Goal: Transaction & Acquisition: Download file/media

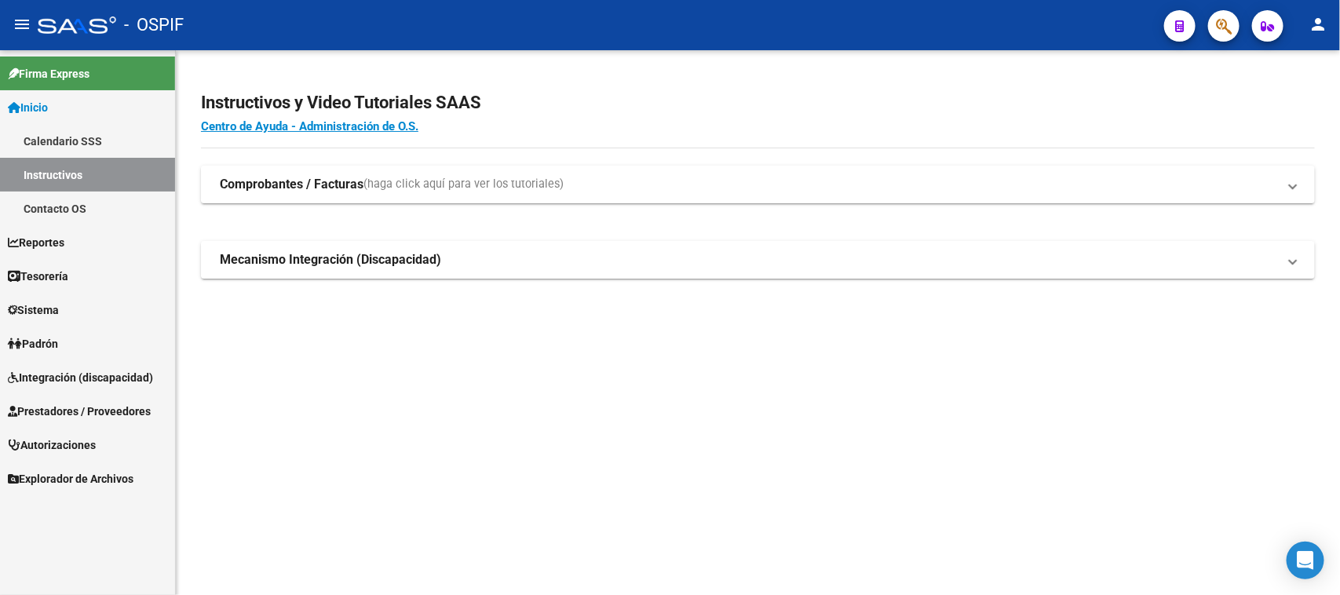
click at [689, 421] on mat-sidenav-content "Instructivos y Video Tutoriales SAAS Centro de Ayuda - Administración de O.S. C…" at bounding box center [758, 322] width 1164 height 545
click at [141, 410] on span "Prestadores / Proveedores" at bounding box center [79, 411] width 143 height 17
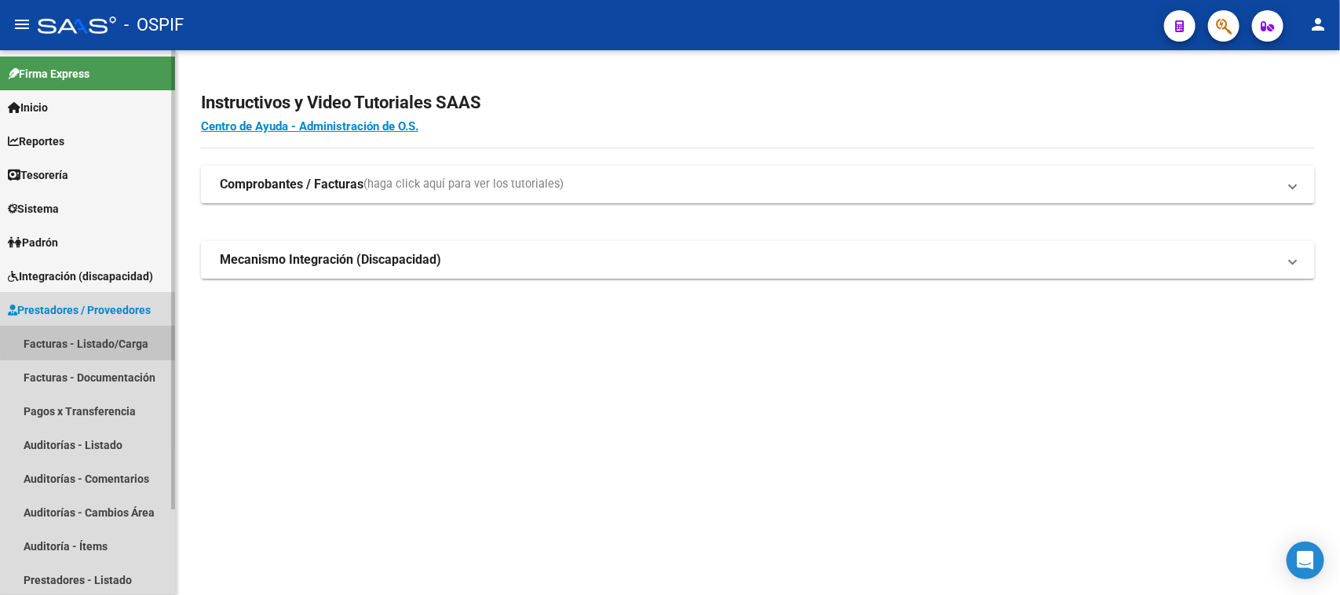
click at [108, 336] on link "Facturas - Listado/Carga" at bounding box center [87, 343] width 175 height 34
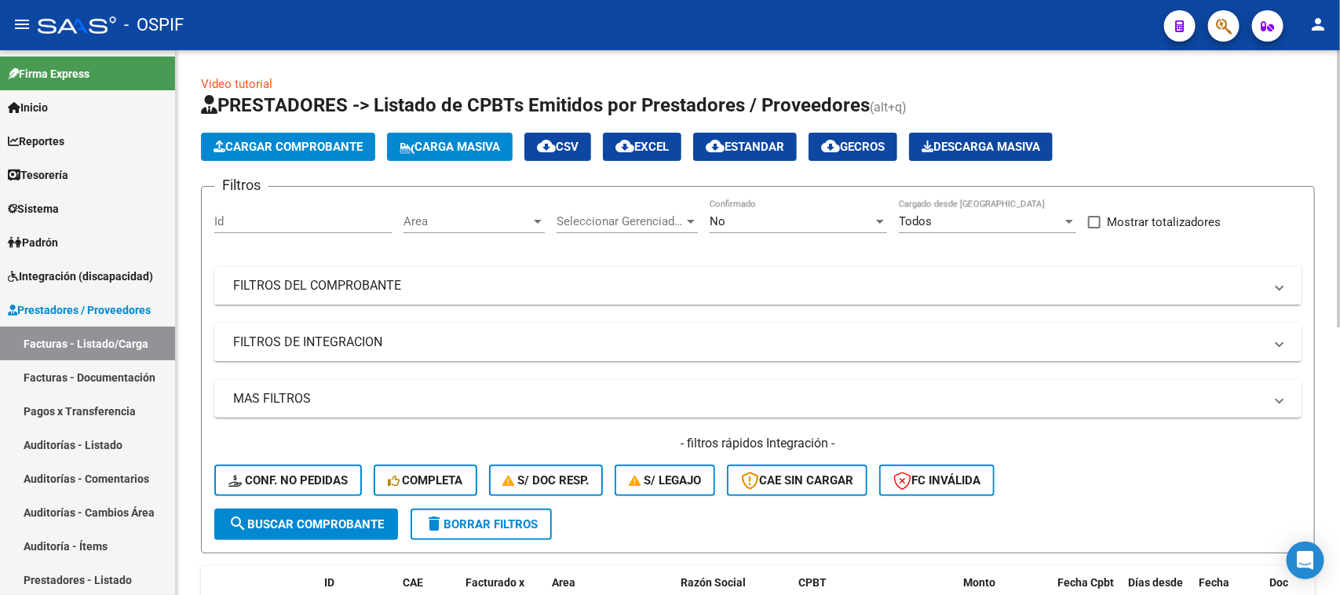
click at [881, 221] on div at bounding box center [880, 222] width 8 height 4
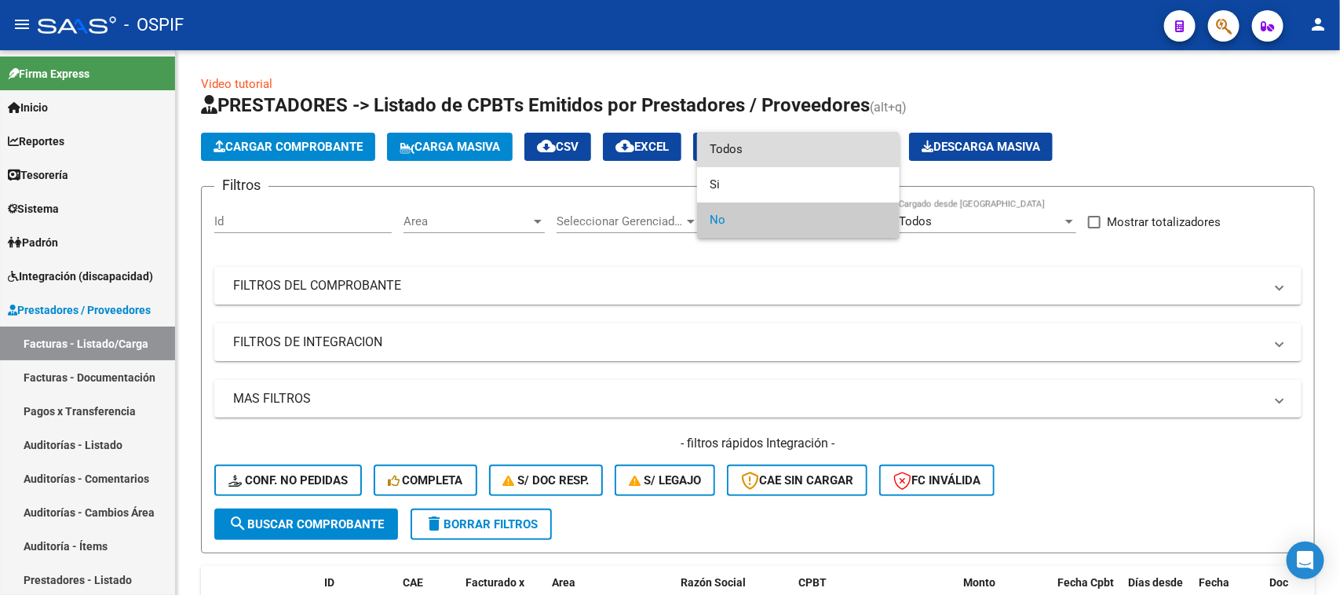
click at [719, 151] on span "Todos" at bounding box center [797, 149] width 177 height 35
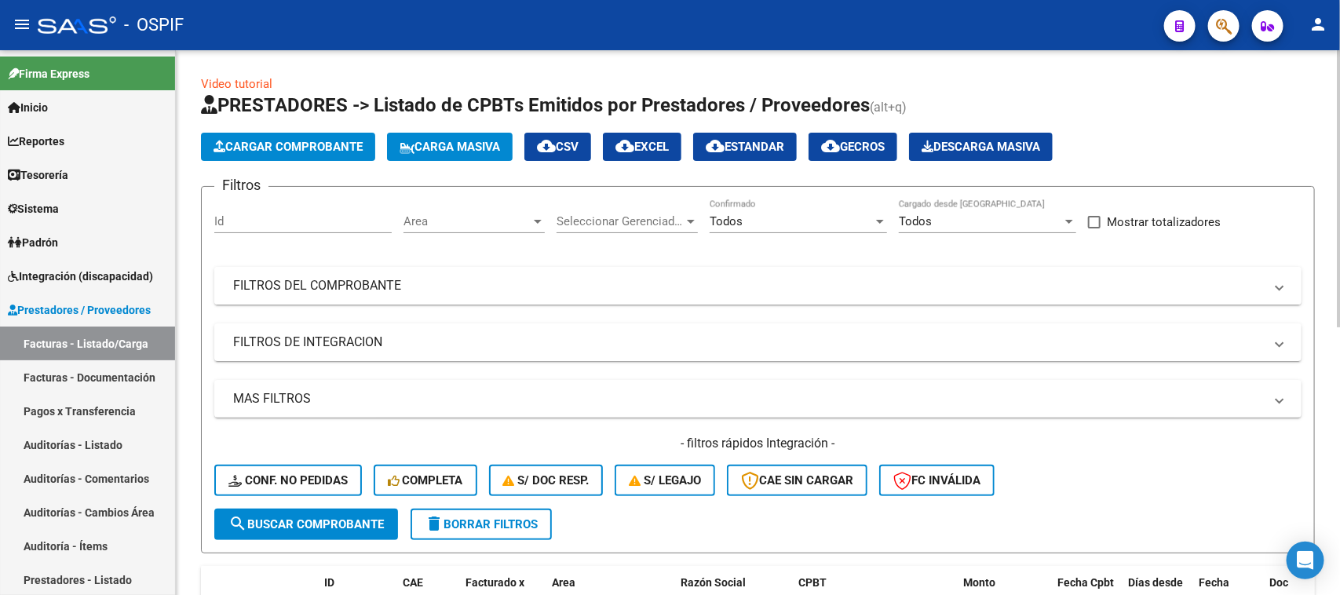
click at [351, 283] on mat-panel-title "FILTROS DEL COMPROBANTE" at bounding box center [748, 285] width 1030 height 17
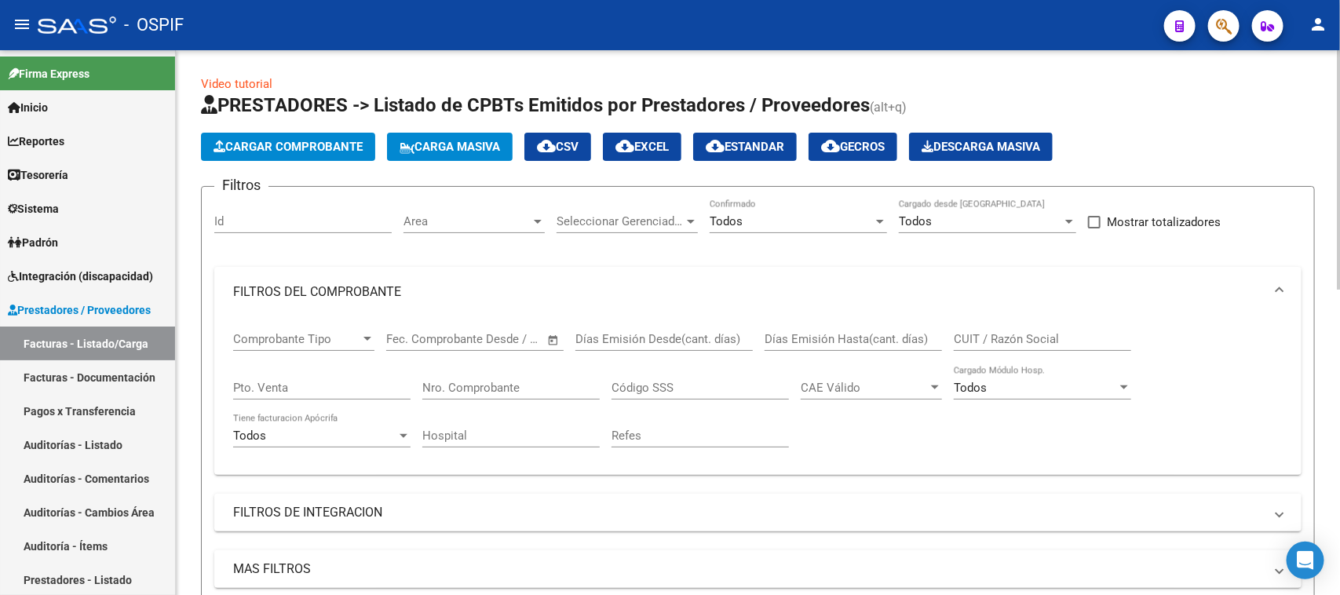
click at [495, 381] on input "Nro. Comprobante" at bounding box center [510, 388] width 177 height 14
click at [472, 381] on input "Nro. Comprobante" at bounding box center [510, 388] width 177 height 14
type input "5890"
click at [866, 446] on div "Comprobante Tipo Comprobante Tipo Fecha inicio – Fecha fin Fec. Comprobante Des…" at bounding box center [757, 389] width 1049 height 145
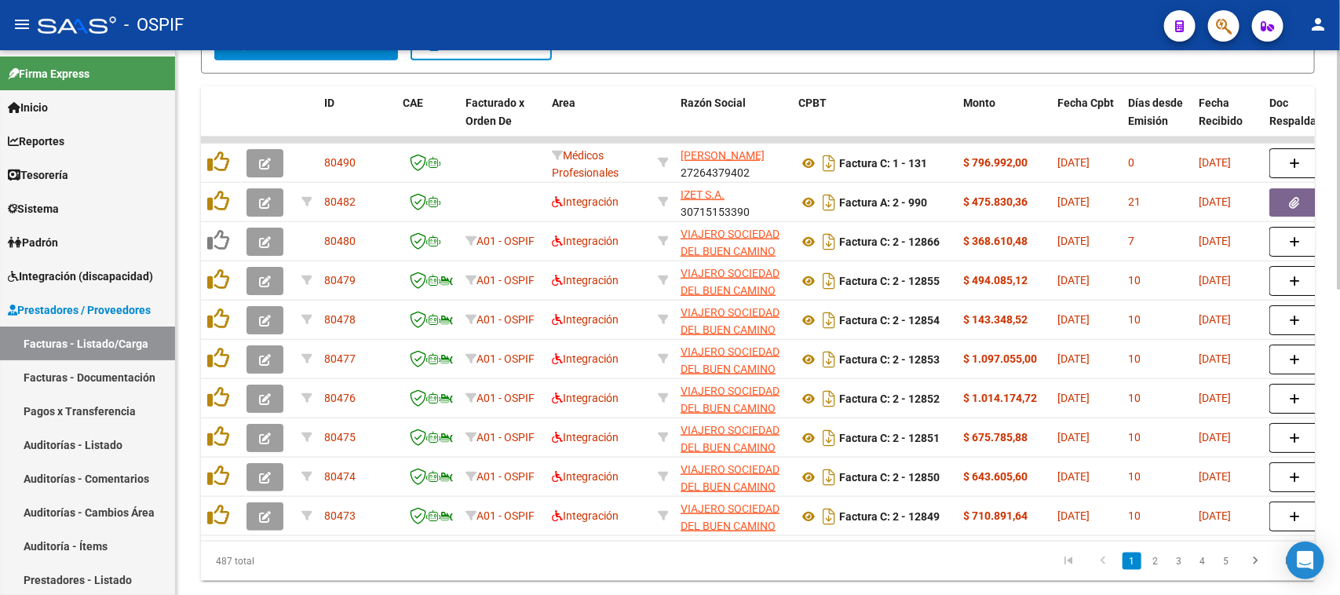
scroll to position [696, 0]
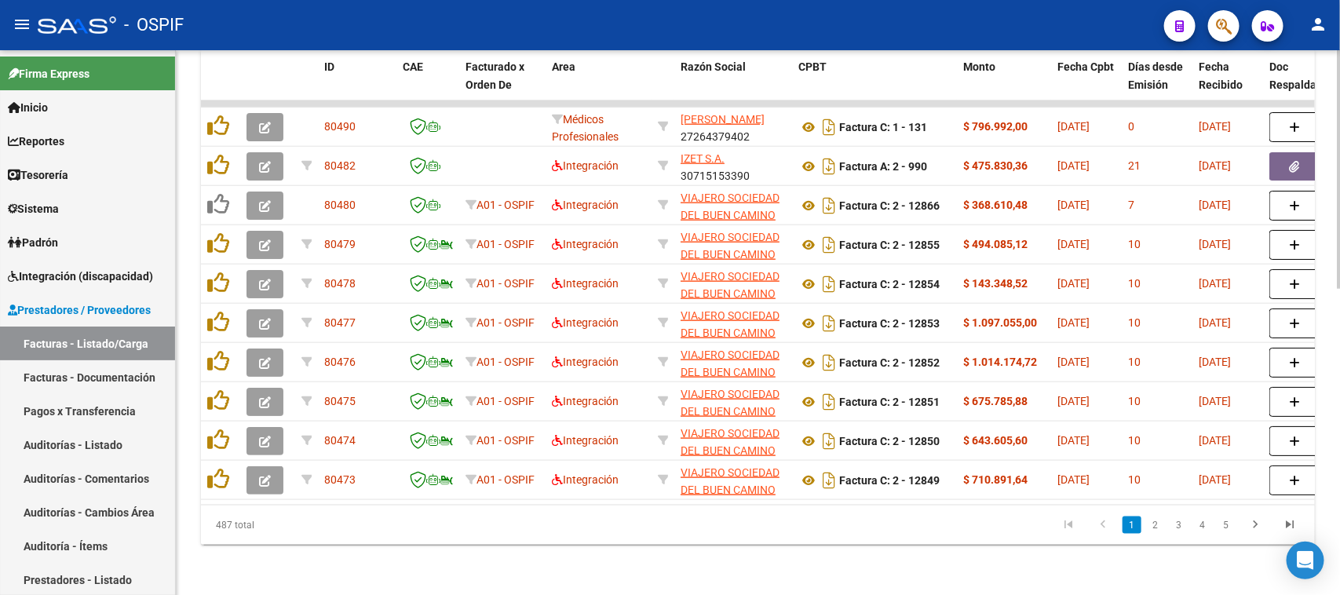
click at [1319, 594] on html "menu - OSPIF person Firma Express Inicio Calendario SSS Instructivos Contacto O…" at bounding box center [670, 297] width 1340 height 595
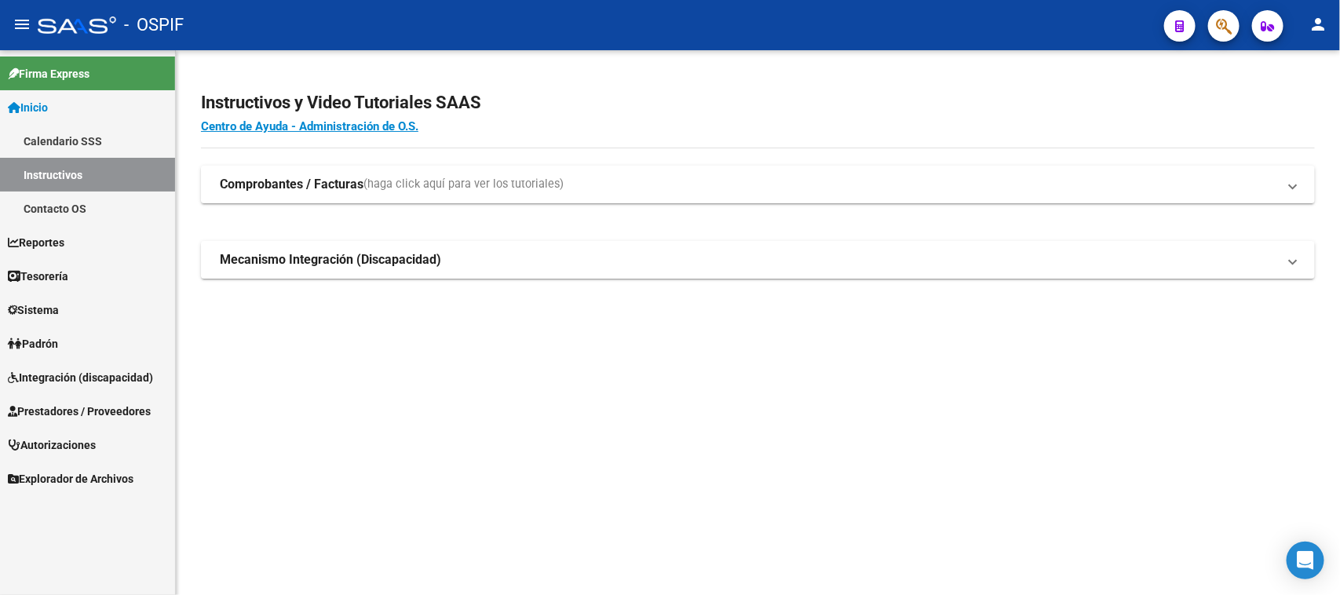
click at [112, 410] on span "Prestadores / Proveedores" at bounding box center [79, 411] width 143 height 17
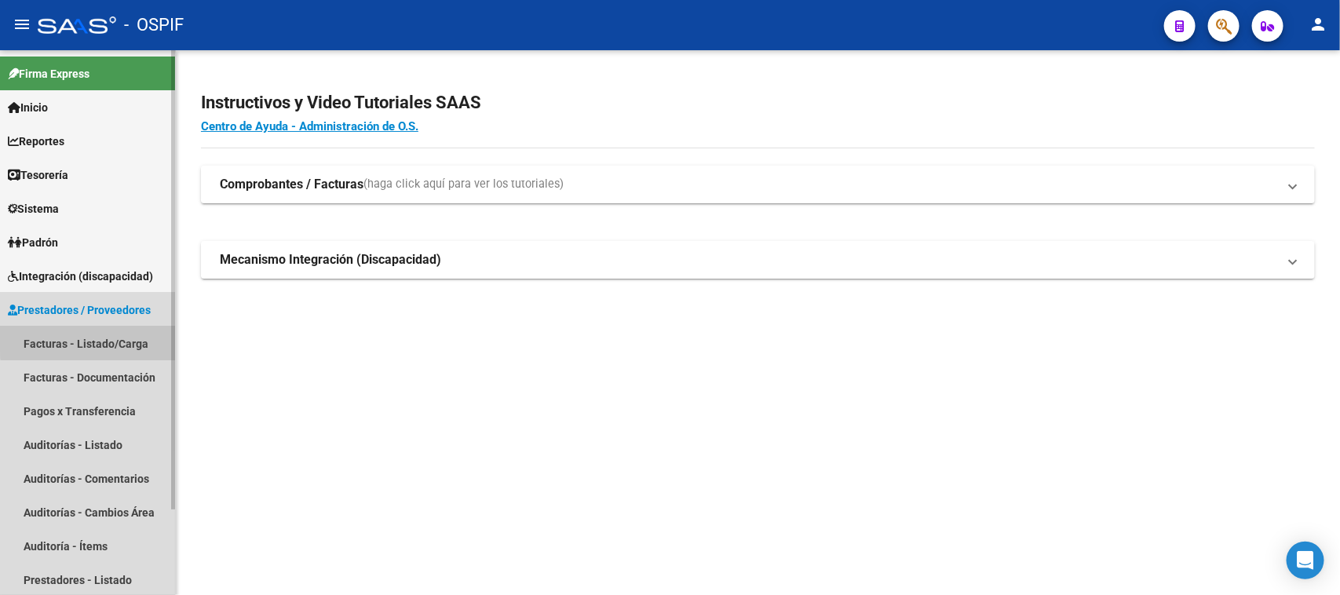
click at [126, 338] on link "Facturas - Listado/Carga" at bounding box center [87, 343] width 175 height 34
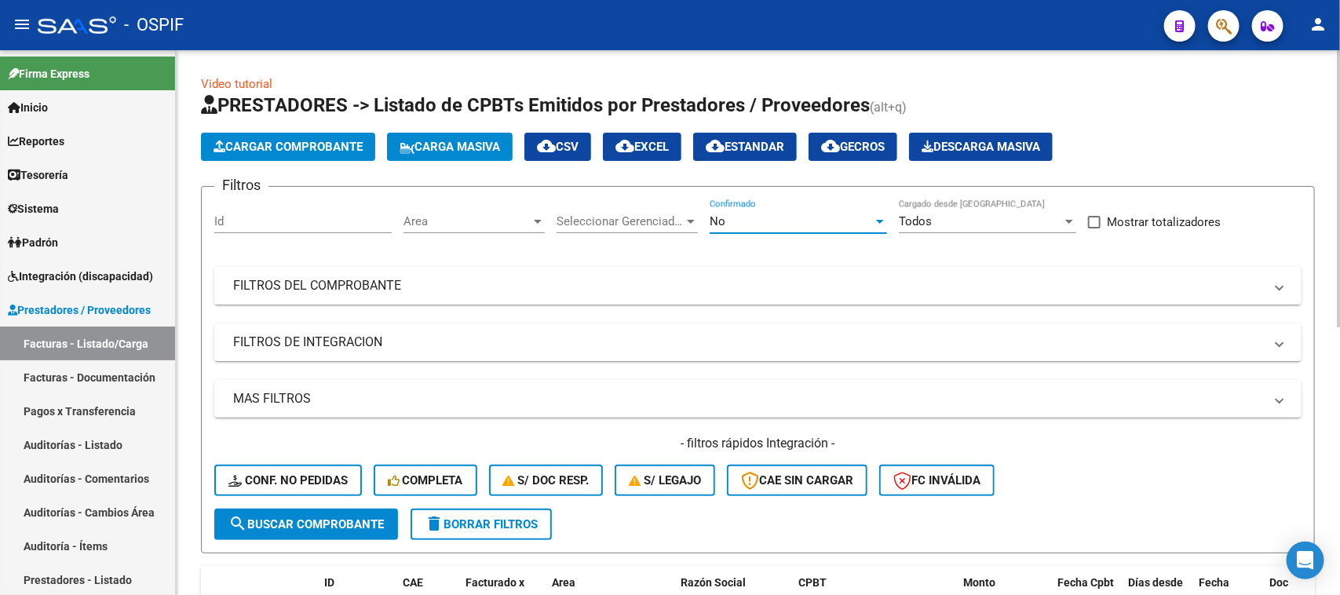
click at [876, 221] on div at bounding box center [880, 222] width 8 height 4
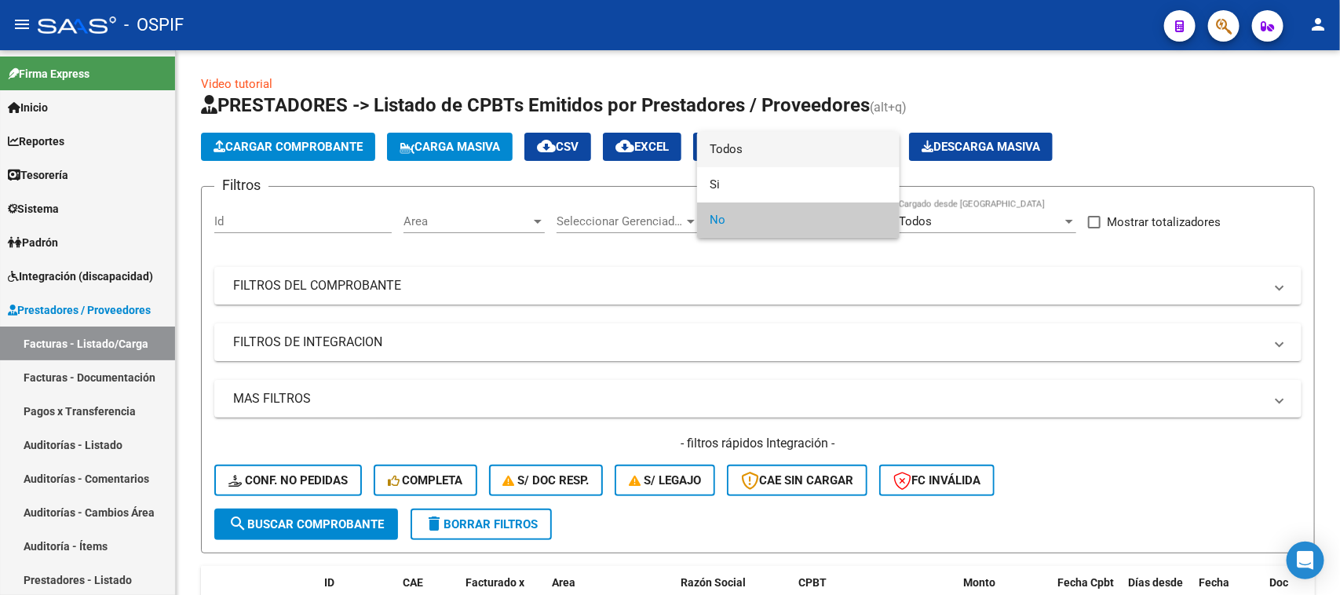
click at [727, 151] on span "Todos" at bounding box center [797, 149] width 177 height 35
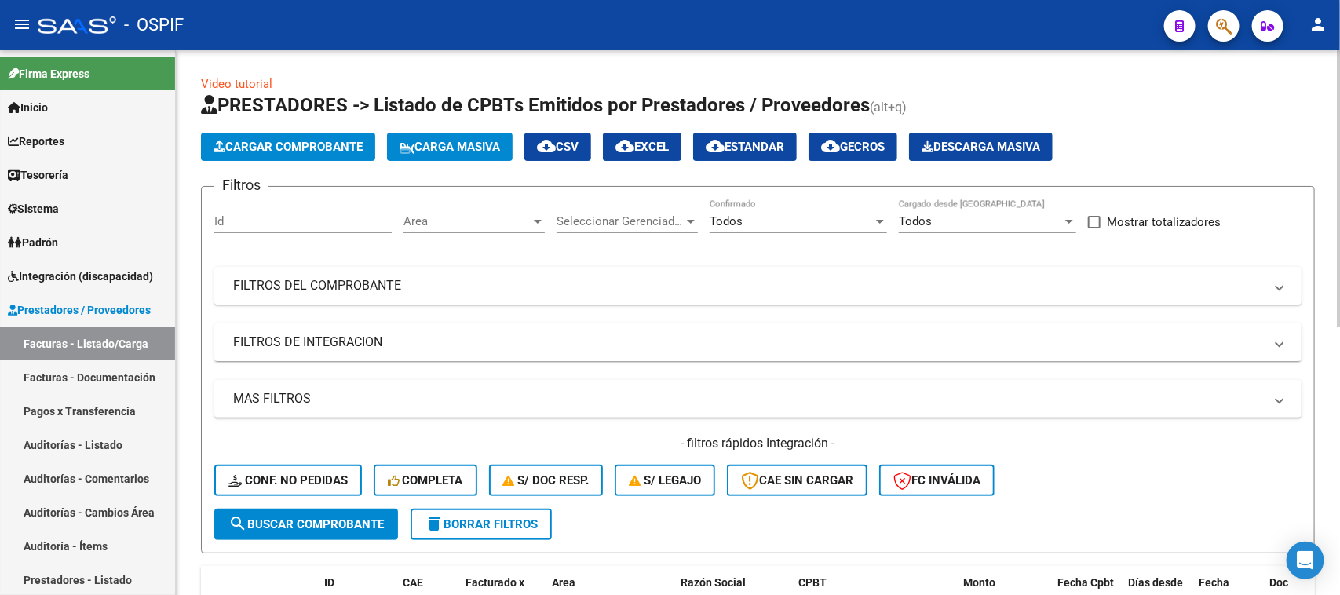
click at [449, 280] on mat-panel-title "FILTROS DEL COMPROBANTE" at bounding box center [748, 285] width 1030 height 17
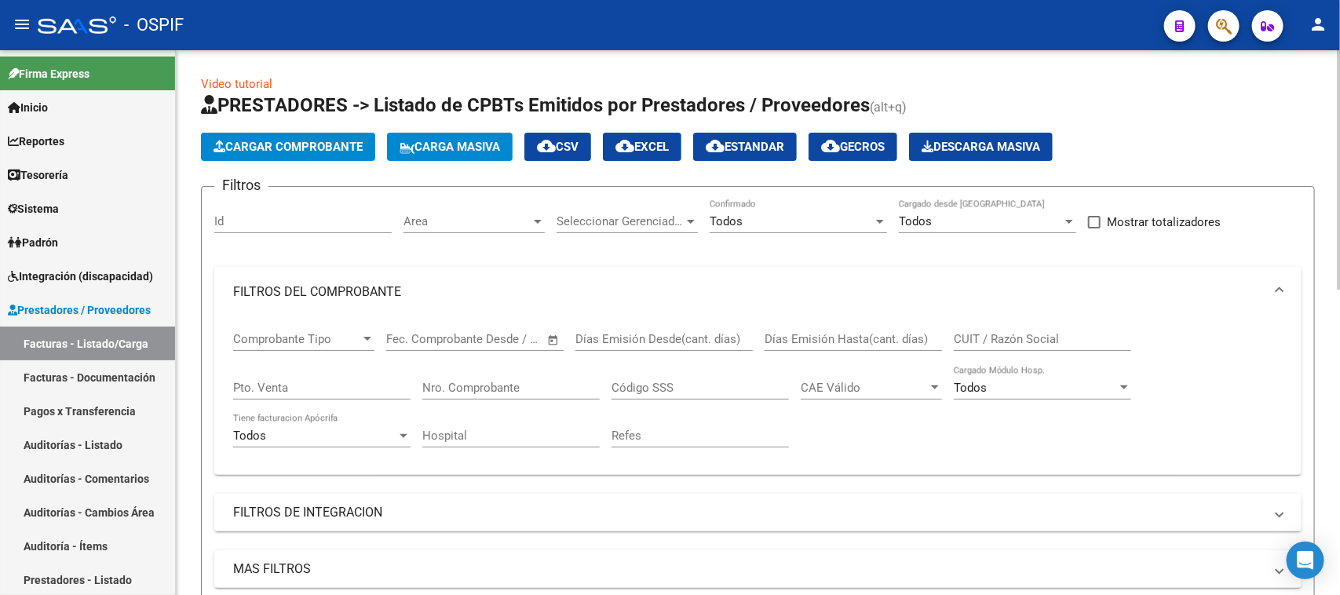
click at [520, 385] on input "Nro. Comprobante" at bounding box center [510, 388] width 177 height 14
type input "5980"
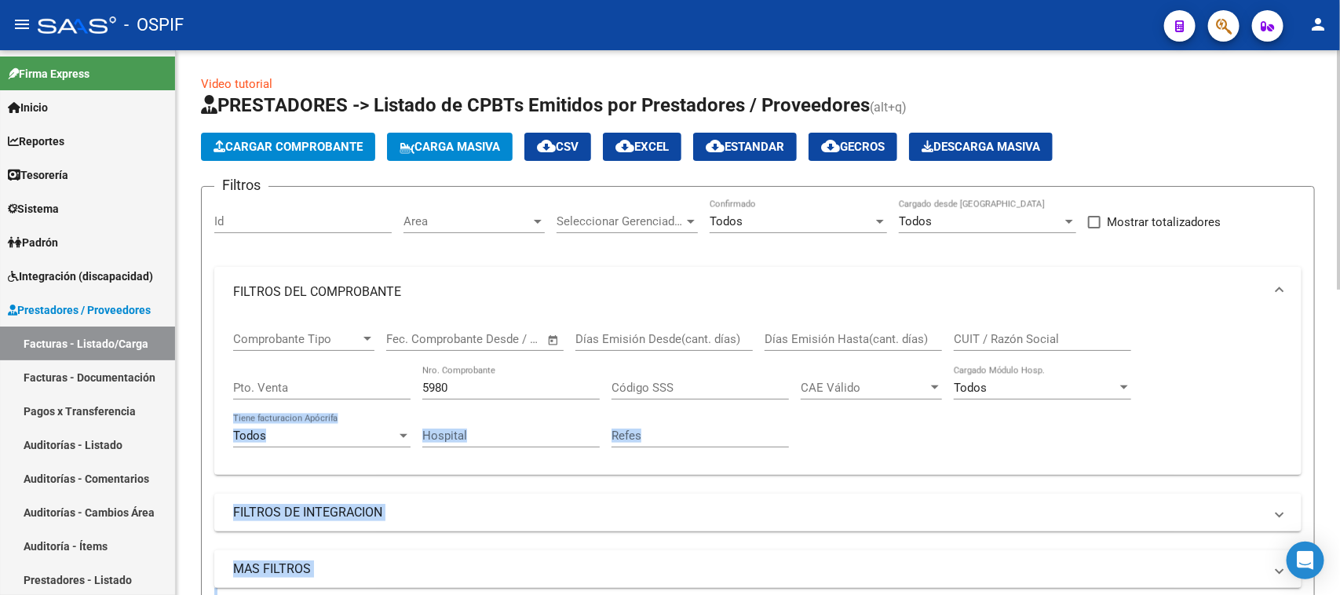
drag, startPoint x: 1329, startPoint y: 403, endPoint x: 1338, endPoint y: 432, distance: 30.5
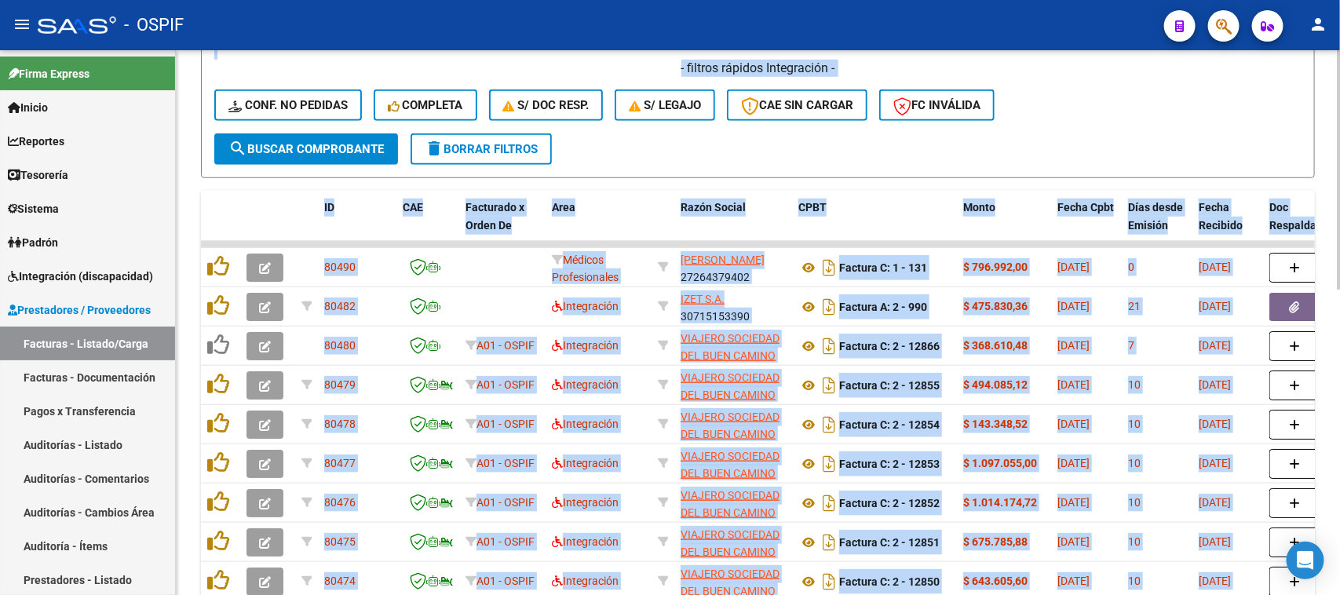
click at [1320, 308] on div "Video tutorial PRESTADORES -> Listado de CPBTs Emitidos por Prestadores / Prove…" at bounding box center [760, 120] width 1168 height 1231
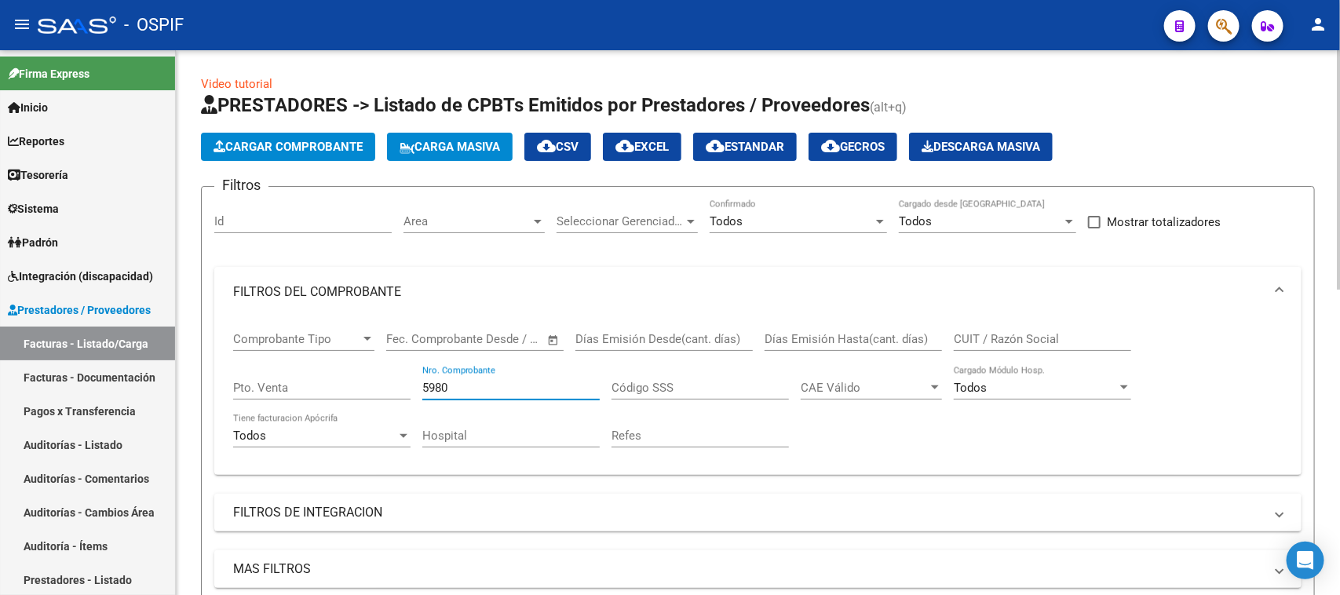
click at [487, 390] on input "5980" at bounding box center [510, 388] width 177 height 14
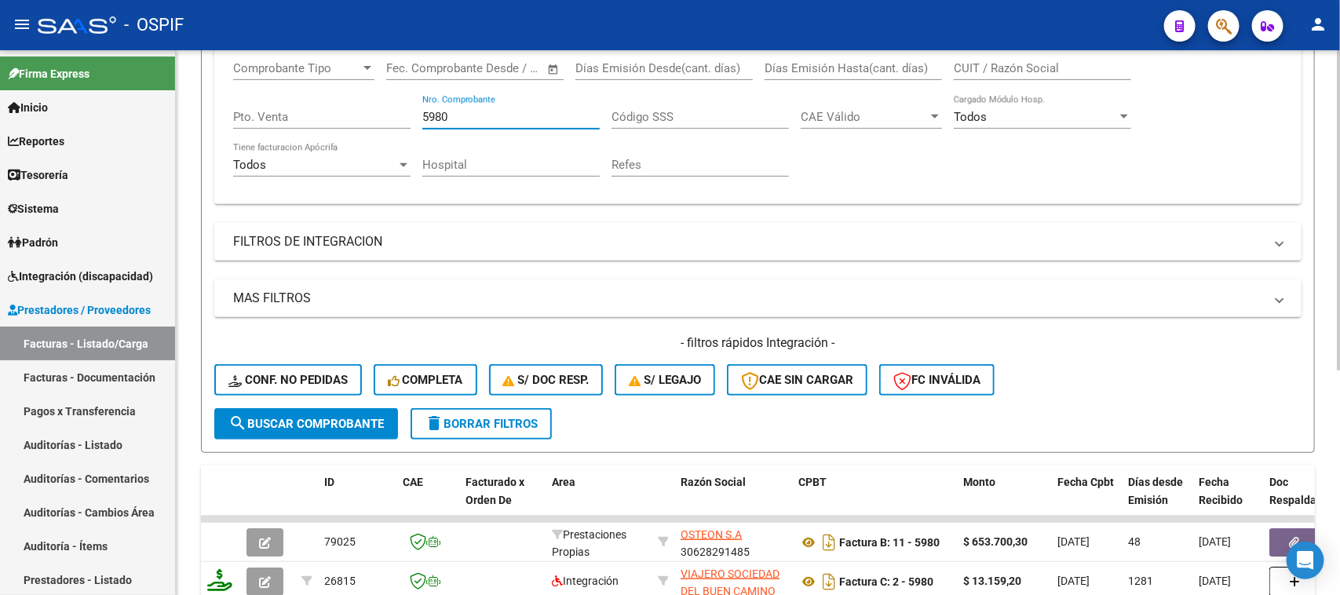
scroll to position [382, 0]
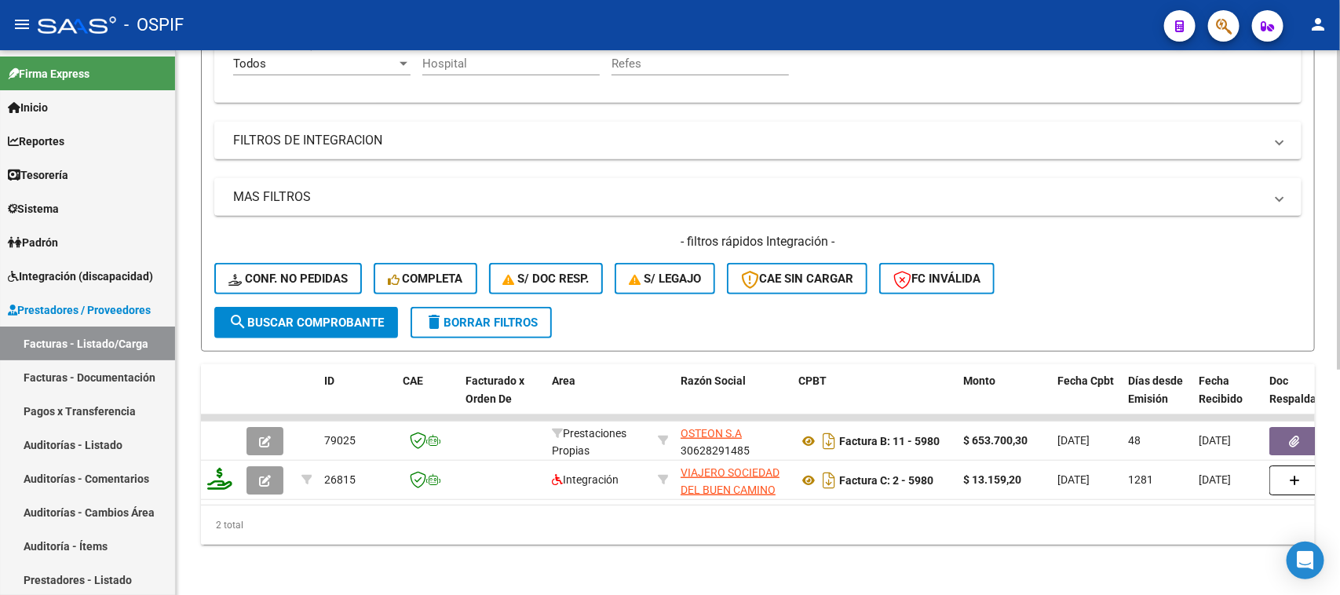
click at [1241, 594] on html "menu - OSPIF person Firma Express Inicio Calendario SSS Instructivos Contacto O…" at bounding box center [670, 297] width 1340 height 595
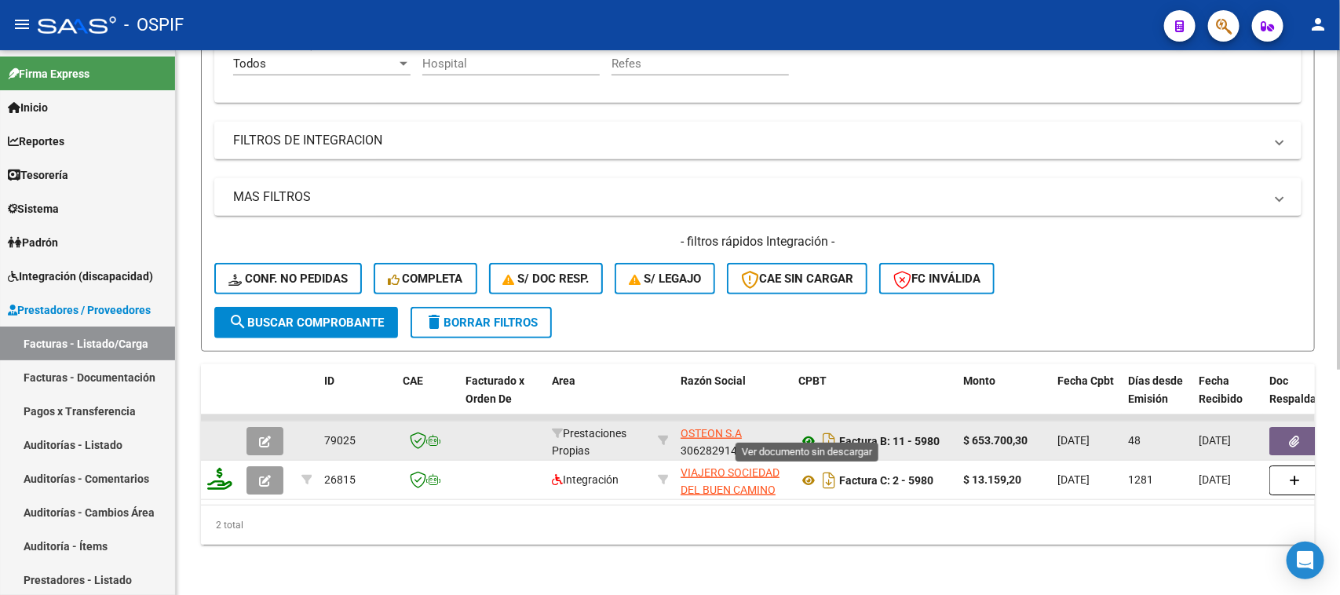
click at [804, 432] on icon at bounding box center [808, 441] width 20 height 19
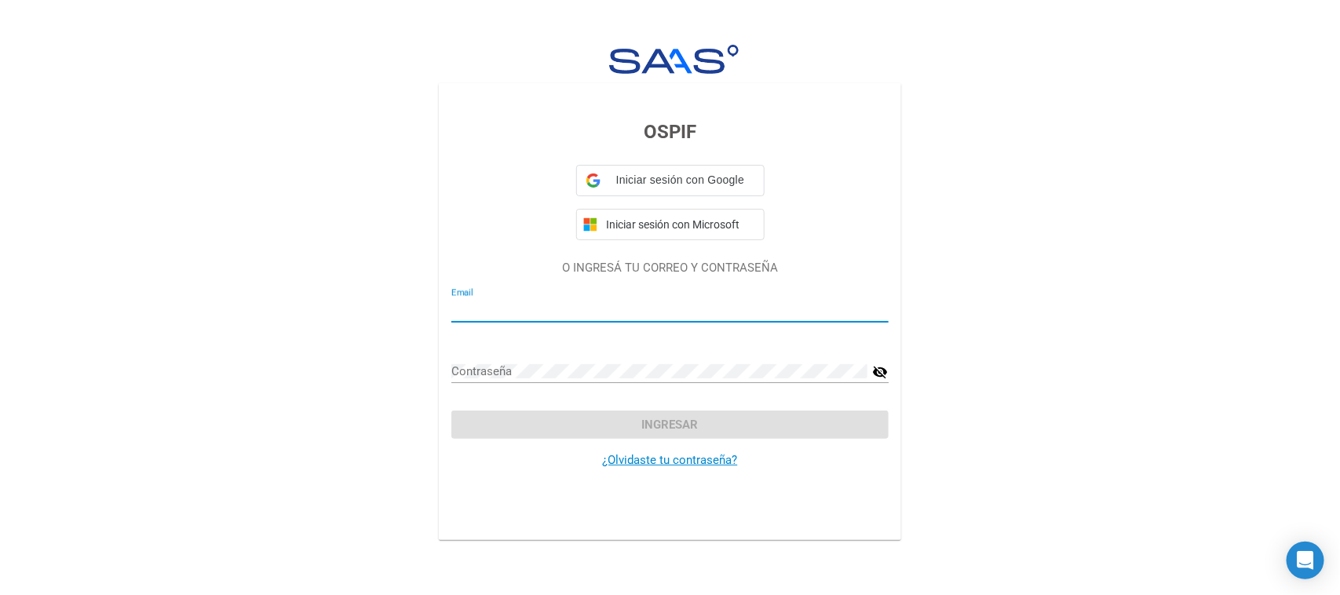
type input "[EMAIL_ADDRESS][DOMAIN_NAME]"
